Goal: Check status: Check status

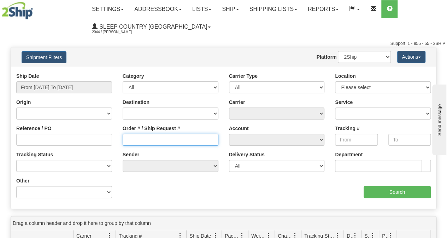
click at [158, 137] on input "Order # / Ship Request #" at bounding box center [171, 140] width 96 height 12
paste input "9008I129554"
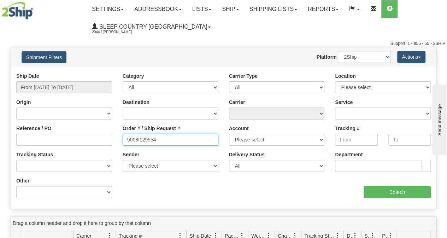
drag, startPoint x: 158, startPoint y: 137, endPoint x: 139, endPoint y: 132, distance: 19.0
click at [142, 134] on input "9008I129554" at bounding box center [171, 140] width 96 height 12
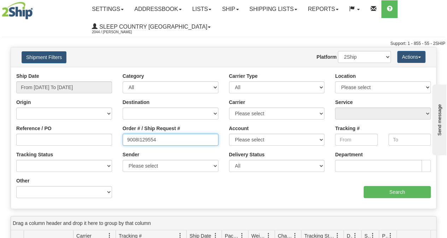
type input "9008I129554"
click at [54, 63] on div "Shipment Filters Website Agent Nothing selected Client User Platform 2Ship Impo…" at bounding box center [223, 56] width 425 height 19
click at [54, 62] on button "Shipment Filters" at bounding box center [44, 57] width 45 height 12
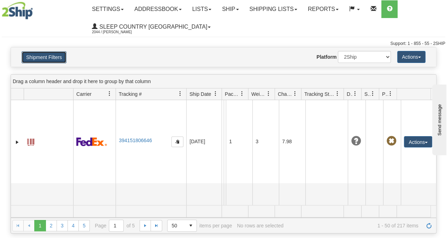
click at [50, 61] on button "Shipment Filters" at bounding box center [44, 57] width 45 height 12
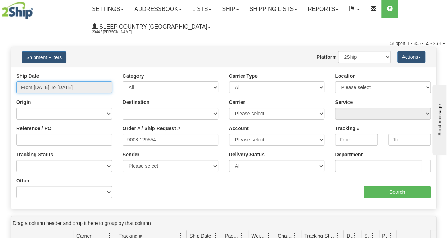
click at [52, 82] on input "From [DATE] To [DATE]" at bounding box center [64, 87] width 96 height 12
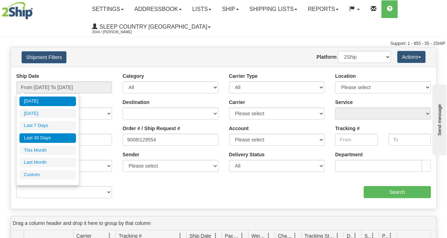
click at [44, 134] on li "Last 30 Days" at bounding box center [47, 138] width 57 height 10
type input "From [DATE] To [DATE]"
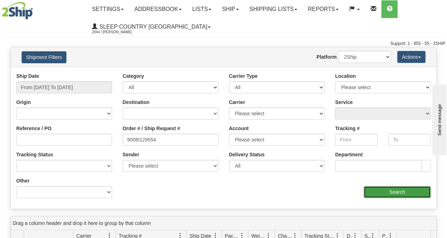
click at [411, 193] on input "Search" at bounding box center [396, 192] width 67 height 12
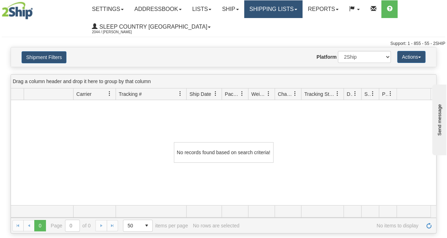
click at [290, 6] on link "Shipping lists" at bounding box center [273, 9] width 58 height 18
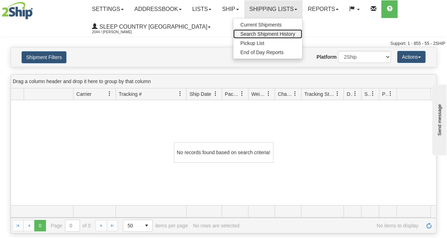
click at [269, 33] on span "Search Shipment History" at bounding box center [267, 34] width 55 height 6
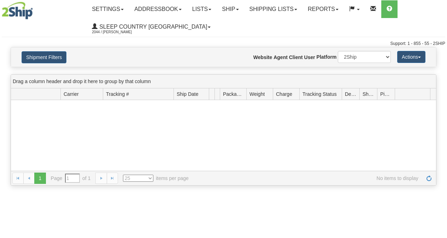
type input "From [DATE] To [DATE]"
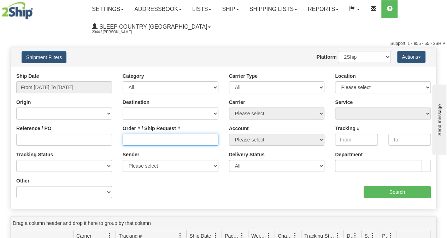
click at [153, 141] on input "Order # / Ship Request #" at bounding box center [171, 140] width 96 height 12
paste input "9008I129554"
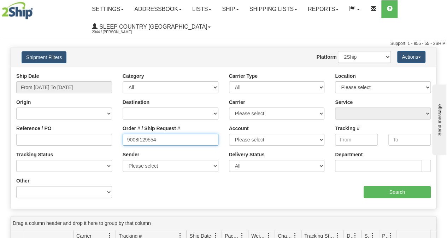
type input "9008I129554"
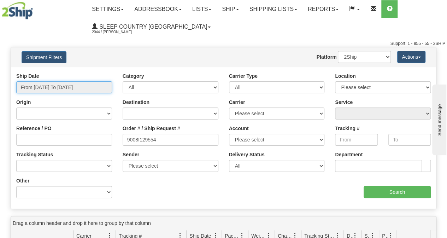
click at [75, 87] on input "From [DATE] To [DATE]" at bounding box center [64, 87] width 96 height 12
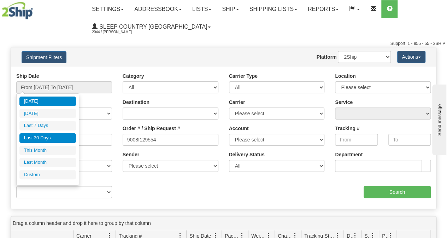
click at [52, 139] on li "Last 30 Days" at bounding box center [47, 138] width 57 height 10
type input "From [DATE] To [DATE]"
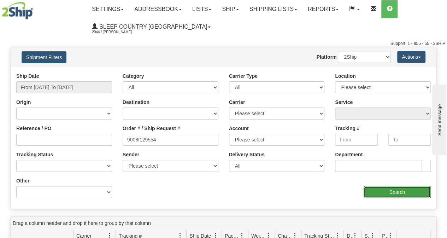
click at [375, 191] on input "Search" at bounding box center [396, 192] width 67 height 12
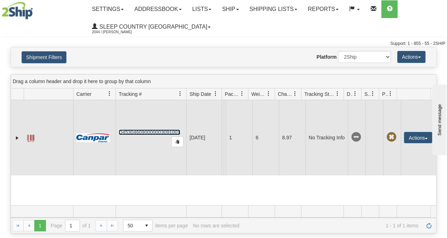
click at [148, 133] on link "D453046090000003091001" at bounding box center [149, 132] width 61 height 6
